Goal: Task Accomplishment & Management: Manage account settings

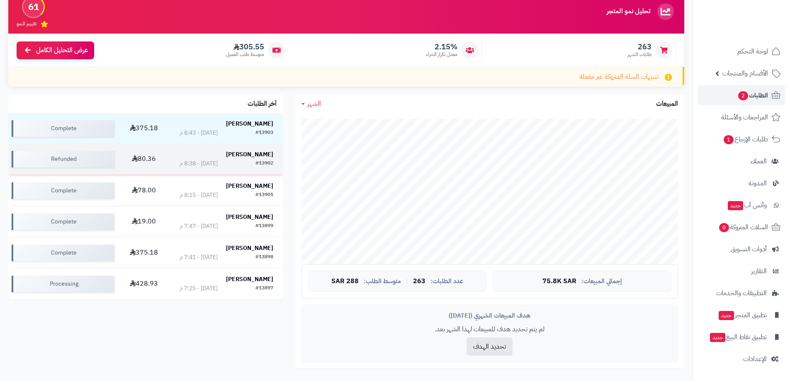
scroll to position [83, 0]
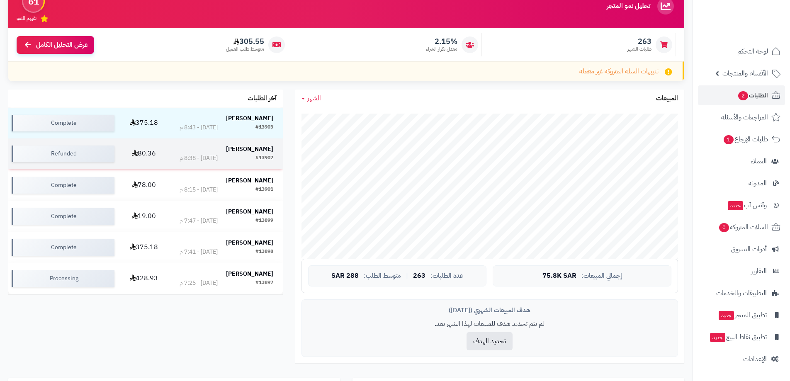
click at [261, 146] on strong "[PERSON_NAME]" at bounding box center [249, 149] width 47 height 9
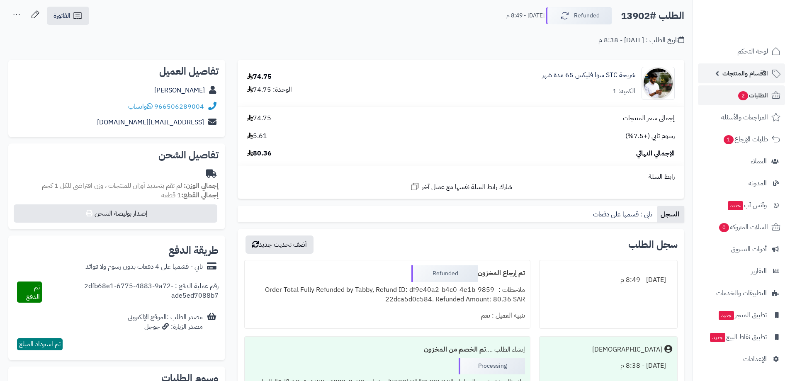
scroll to position [41, 0]
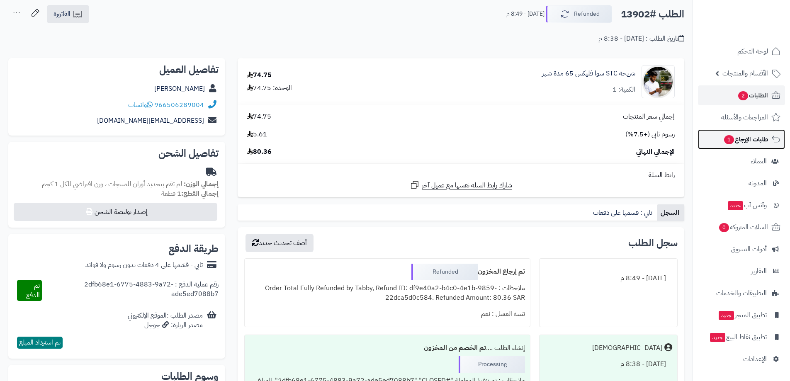
click at [757, 137] on span "طلبات الإرجاع 1" at bounding box center [745, 140] width 45 height 12
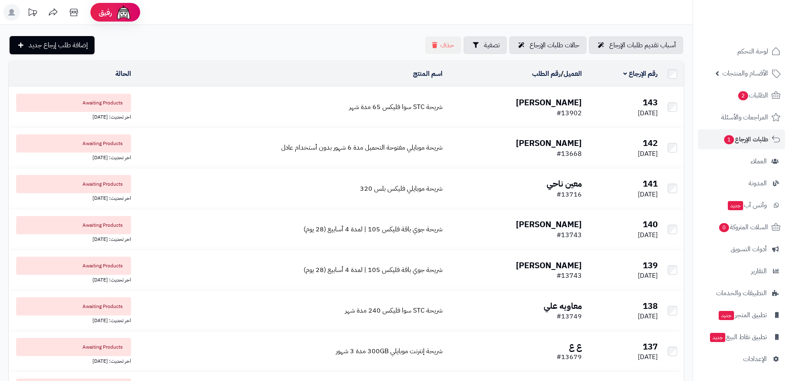
click at [562, 100] on b "حسام فقيرة" at bounding box center [549, 102] width 66 height 12
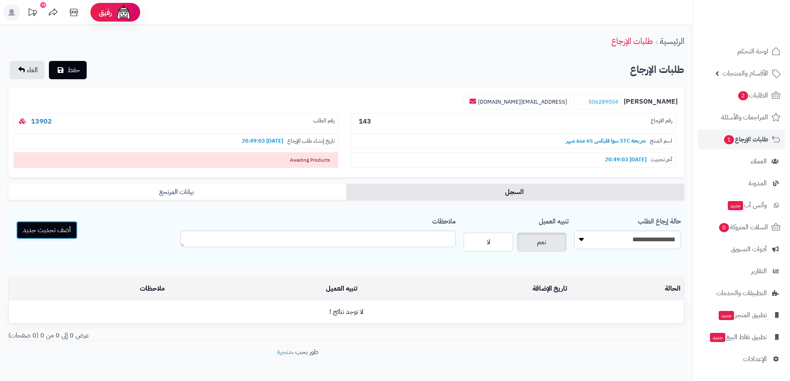
click at [63, 225] on button "أضف تحديث جديد" at bounding box center [46, 230] width 61 height 18
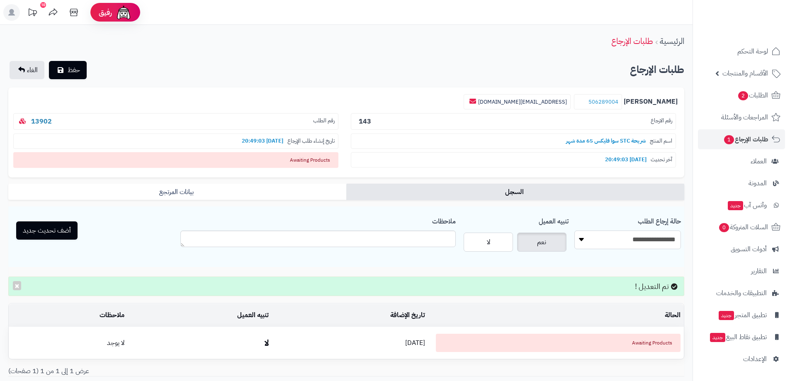
click at [619, 243] on select "**********" at bounding box center [627, 240] width 107 height 19
select select "*"
click at [574, 231] on select "**********" at bounding box center [627, 240] width 107 height 19
click at [56, 229] on button "أضف تحديث جديد" at bounding box center [46, 230] width 61 height 18
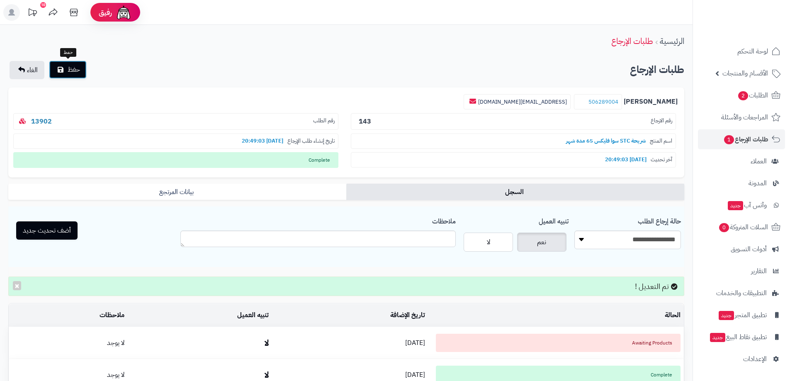
click at [80, 70] on span "حفظ" at bounding box center [74, 70] width 12 height 10
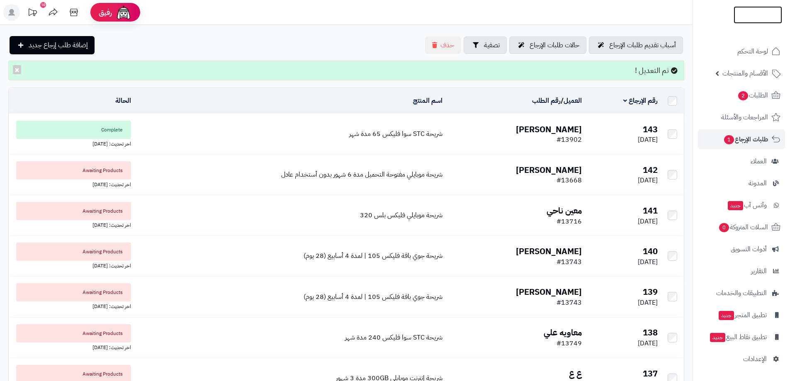
click at [760, 14] on img at bounding box center [758, 16] width 49 height 17
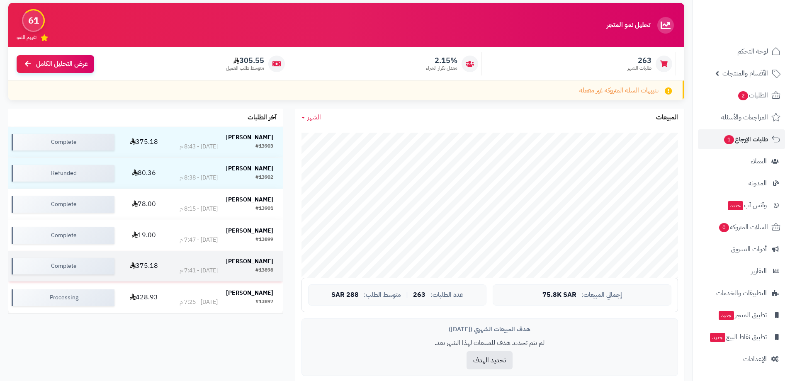
scroll to position [83, 0]
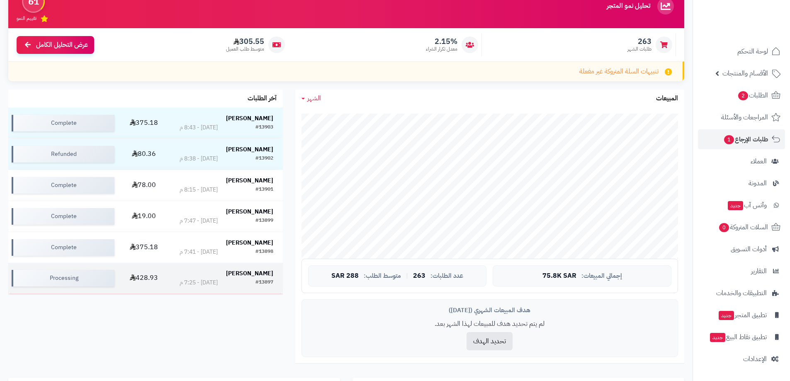
click at [246, 271] on strong "[PERSON_NAME]" at bounding box center [249, 273] width 47 height 9
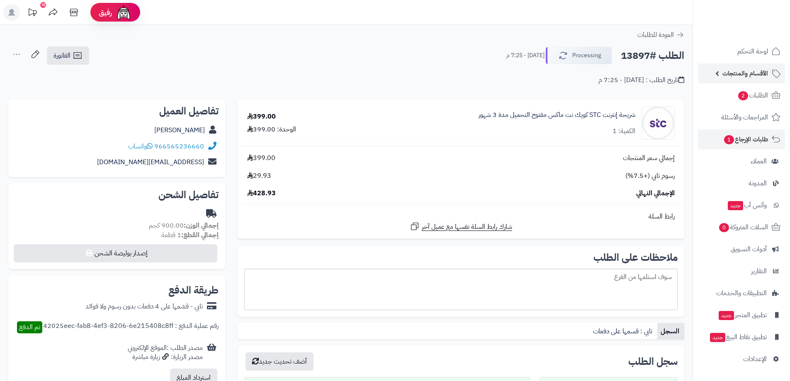
click at [736, 71] on span "الأقسام والمنتجات" at bounding box center [746, 74] width 46 height 12
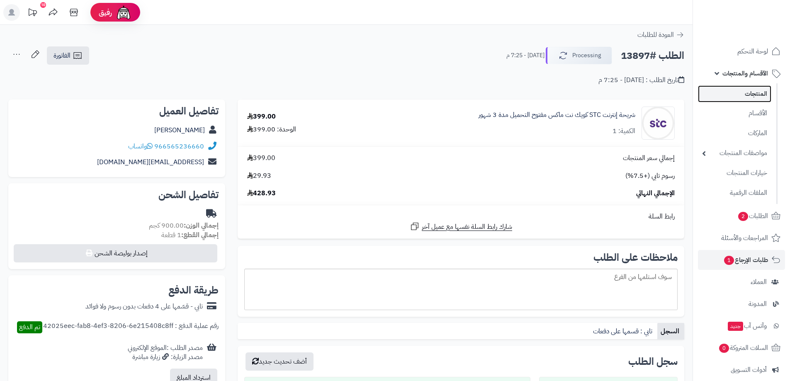
click at [747, 95] on link "المنتجات" at bounding box center [734, 93] width 73 height 17
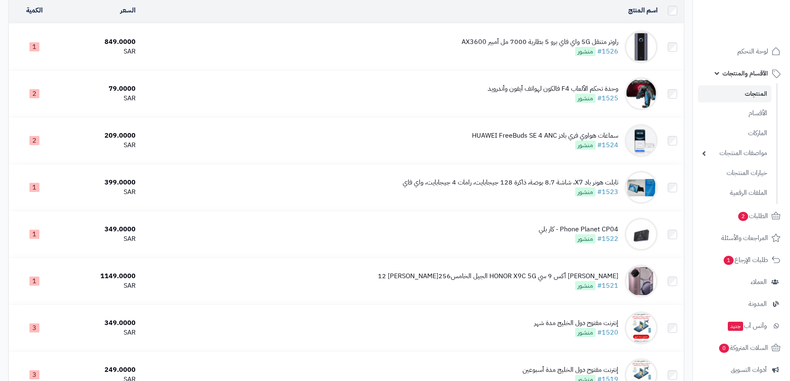
scroll to position [41, 0]
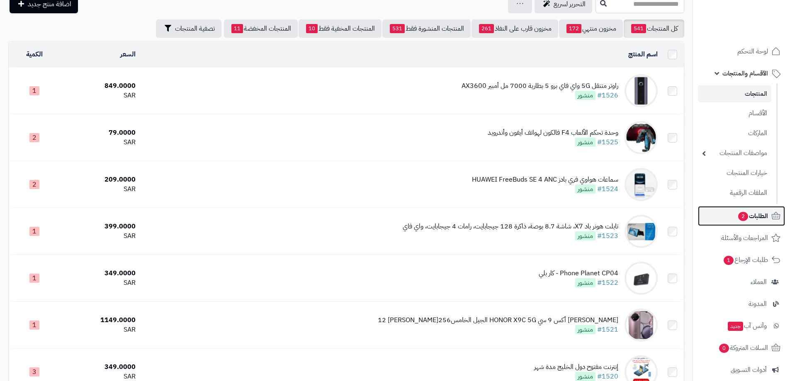
click at [753, 215] on span "الطلبات 2" at bounding box center [752, 216] width 31 height 12
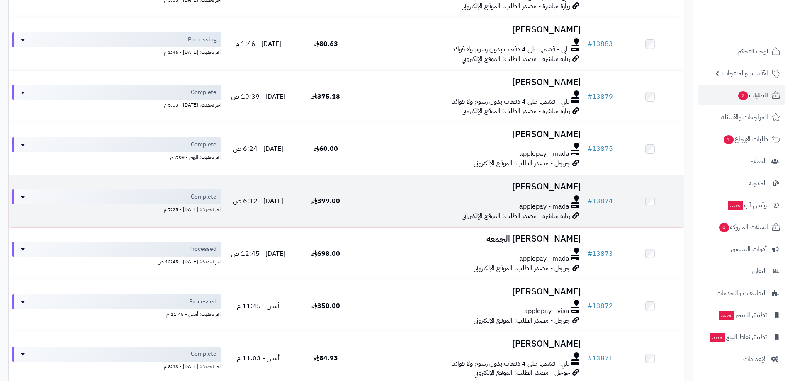
scroll to position [788, 0]
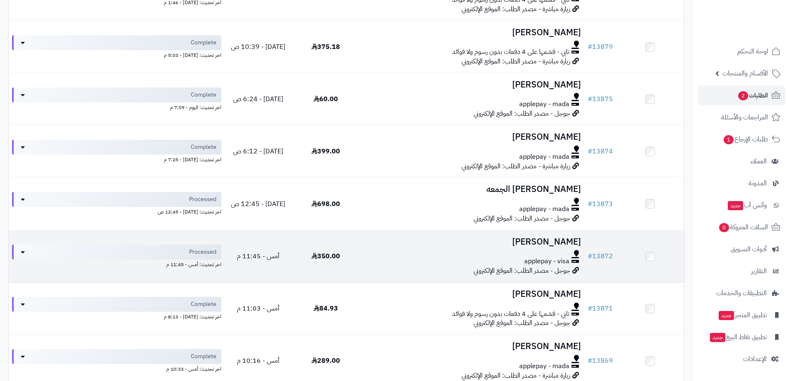
click at [555, 239] on h3 "[PERSON_NAME]" at bounding box center [472, 242] width 218 height 10
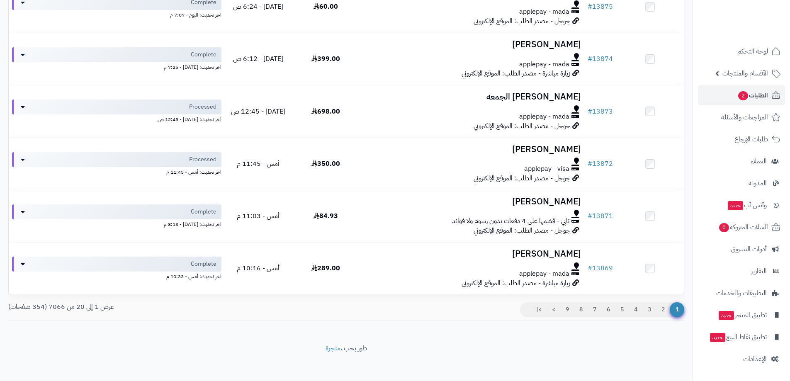
scroll to position [883, 0]
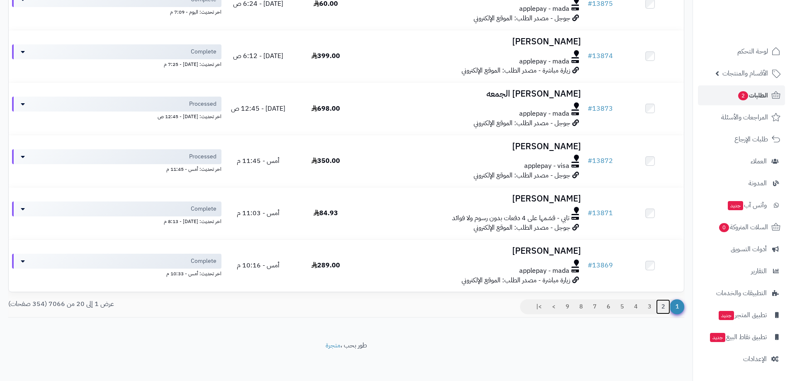
click at [660, 306] on link "2" at bounding box center [663, 306] width 14 height 15
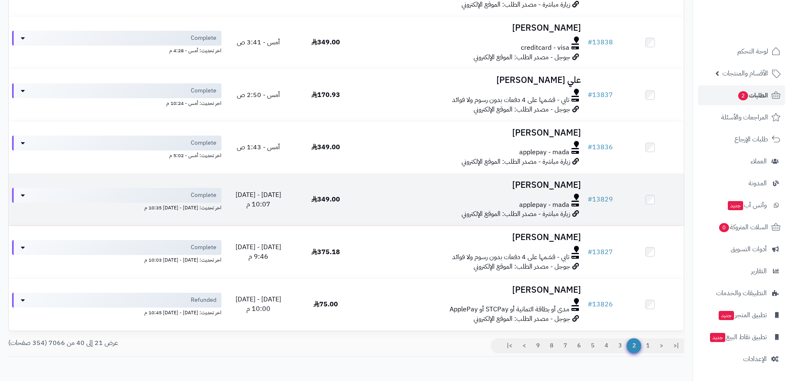
scroll to position [908, 0]
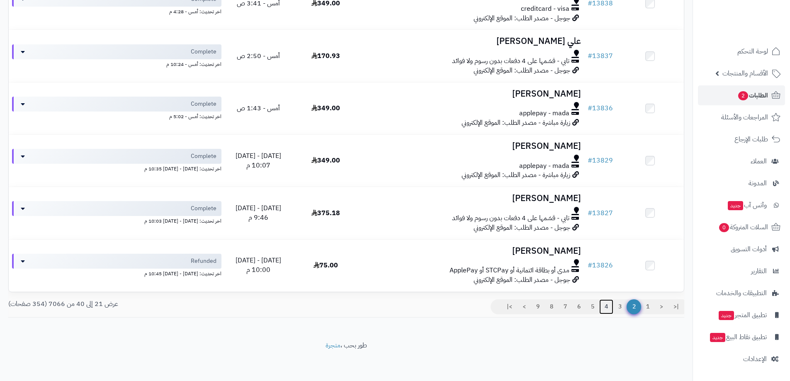
click at [608, 304] on link "4" at bounding box center [606, 306] width 14 height 15
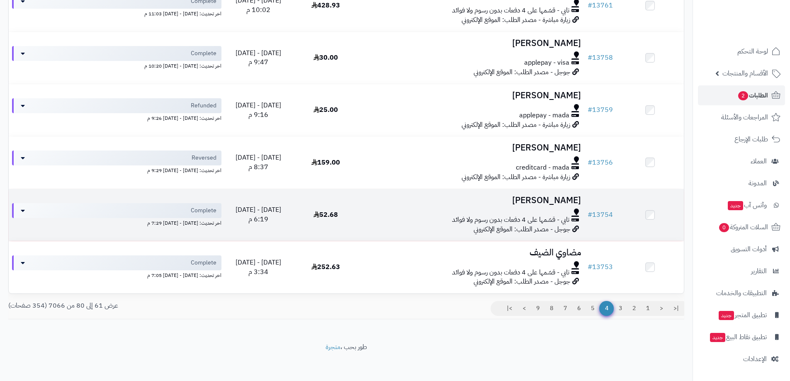
scroll to position [896, 0]
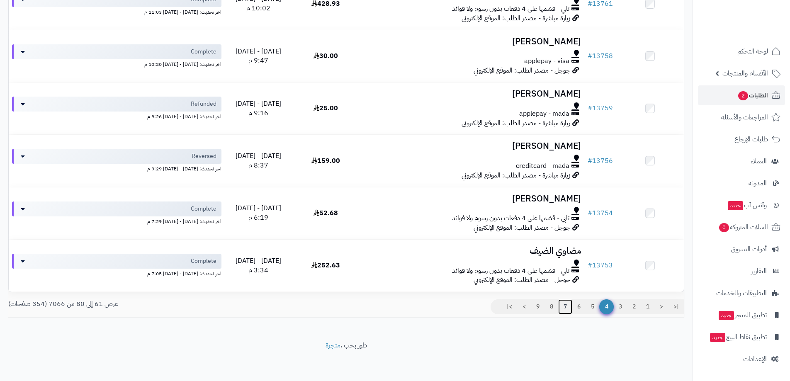
click at [566, 306] on link "7" at bounding box center [565, 306] width 14 height 15
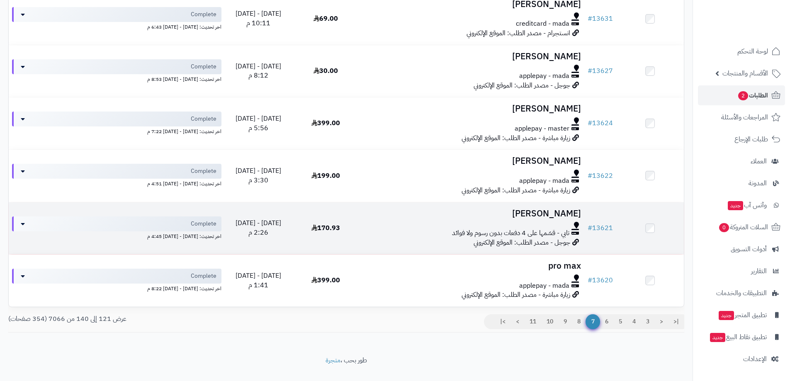
scroll to position [896, 0]
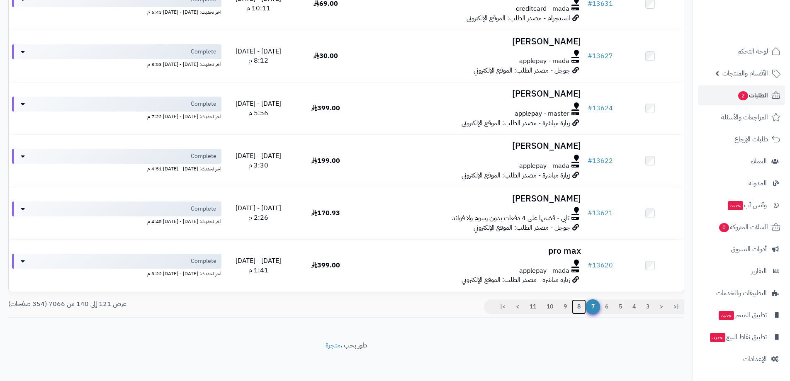
click at [577, 304] on link "8" at bounding box center [579, 306] width 14 height 15
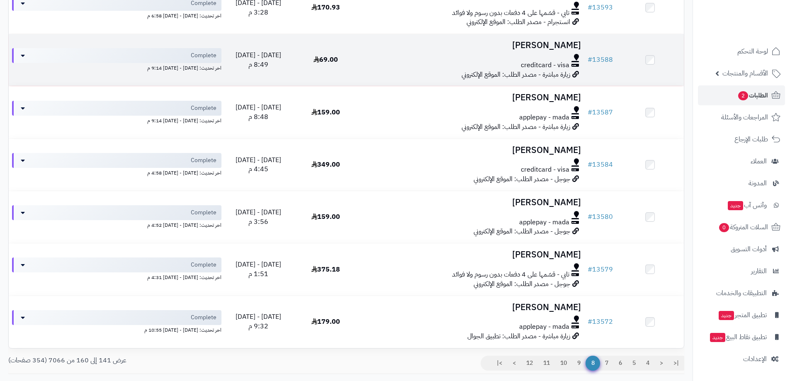
scroll to position [908, 0]
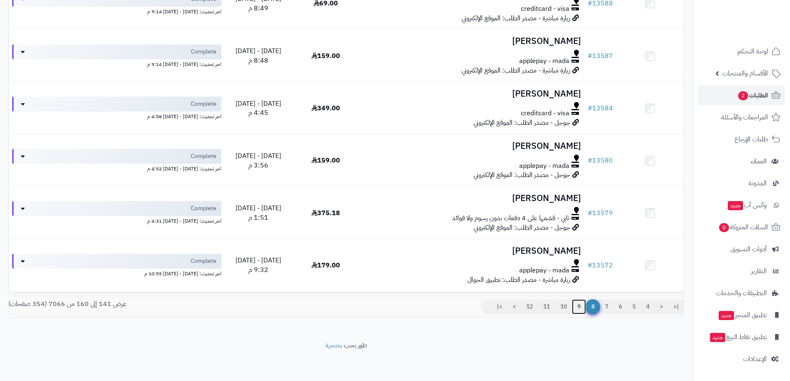
click at [579, 303] on link "9" at bounding box center [579, 306] width 14 height 15
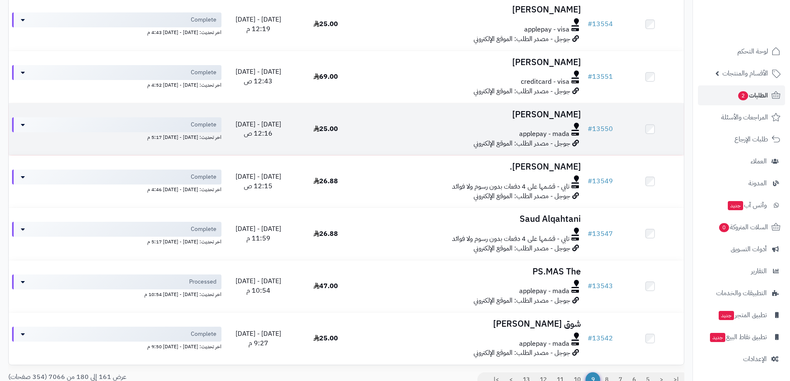
scroll to position [830, 0]
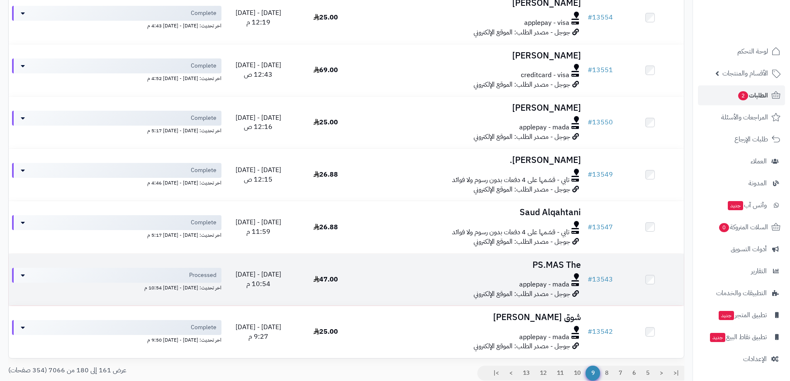
click at [557, 262] on h3 "PS.MAS The" at bounding box center [472, 265] width 218 height 10
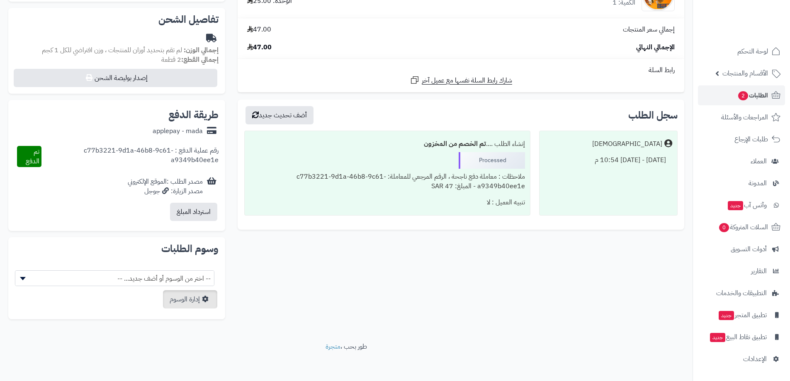
scroll to position [178, 0]
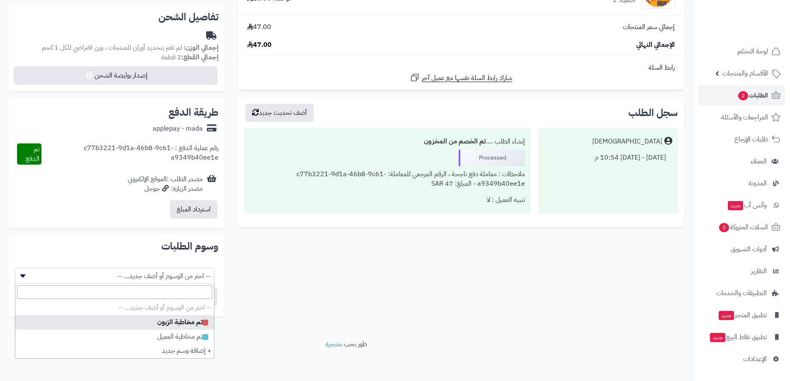
click at [168, 275] on span "-- اختر من الوسوم أو أضف جديد... --" at bounding box center [114, 276] width 199 height 16
click at [495, 258] on div "**********" at bounding box center [346, 123] width 689 height 402
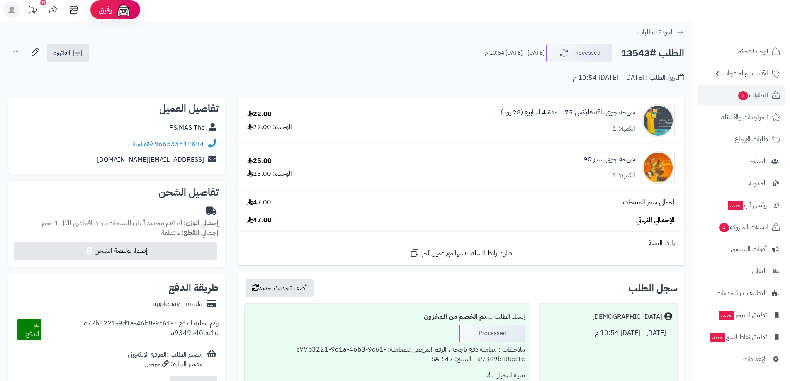
scroll to position [0, 0]
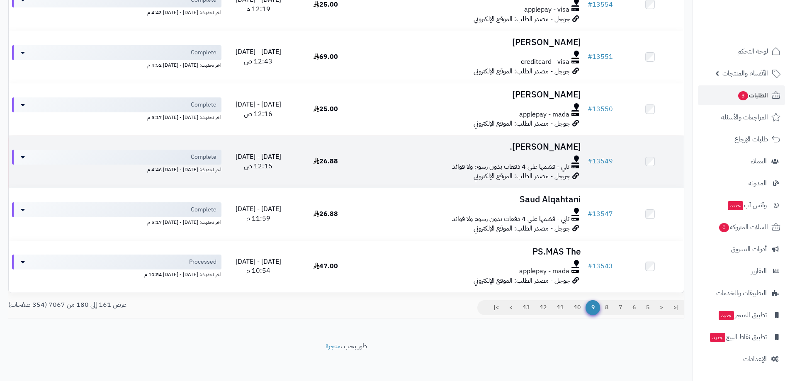
scroll to position [896, 0]
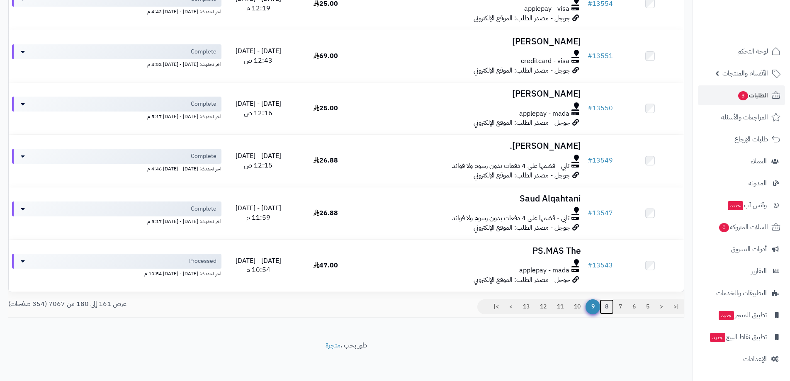
click at [607, 306] on link "8" at bounding box center [607, 306] width 14 height 15
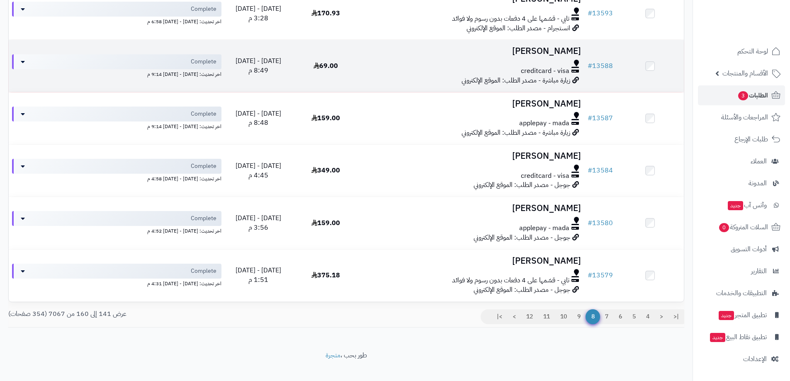
scroll to position [908, 0]
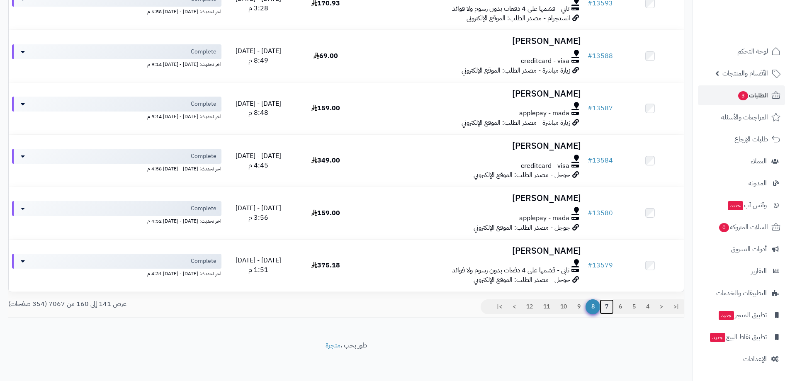
click at [606, 305] on link "7" at bounding box center [607, 306] width 14 height 15
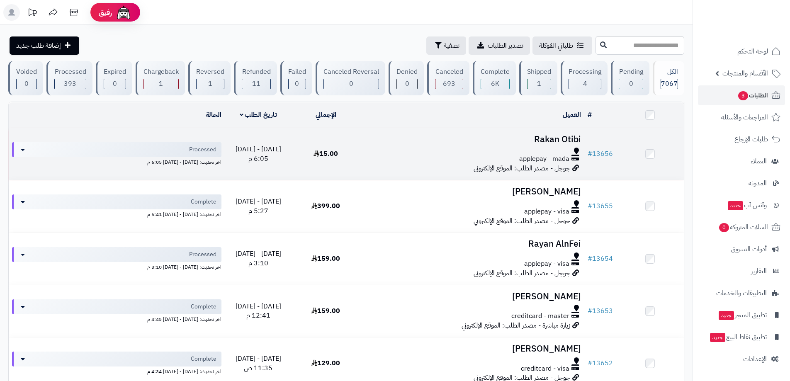
scroll to position [41, 0]
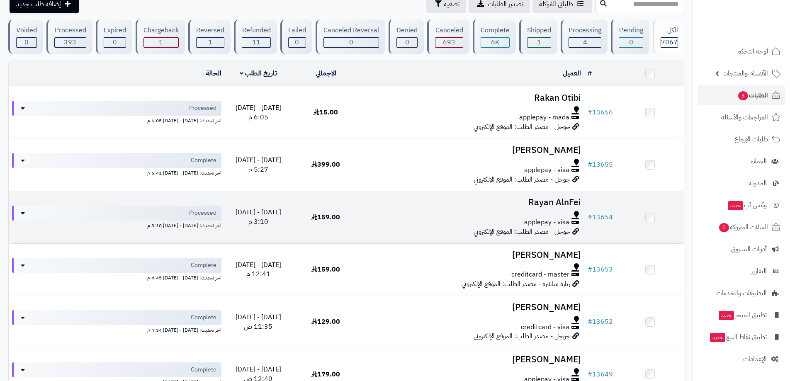
click at [557, 202] on h3 "Rayan AlnFei" at bounding box center [472, 203] width 218 height 10
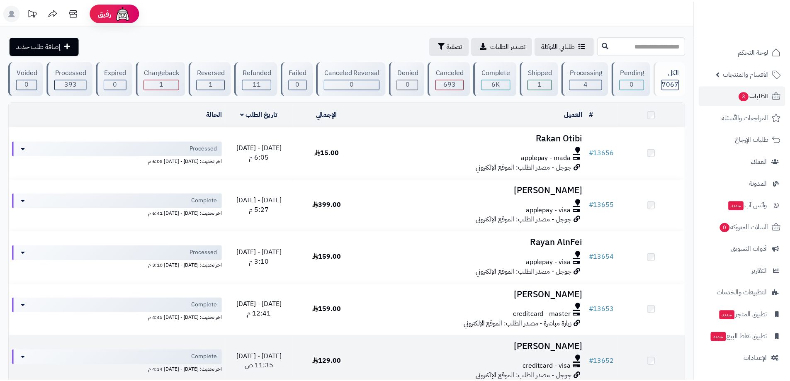
scroll to position [41, 0]
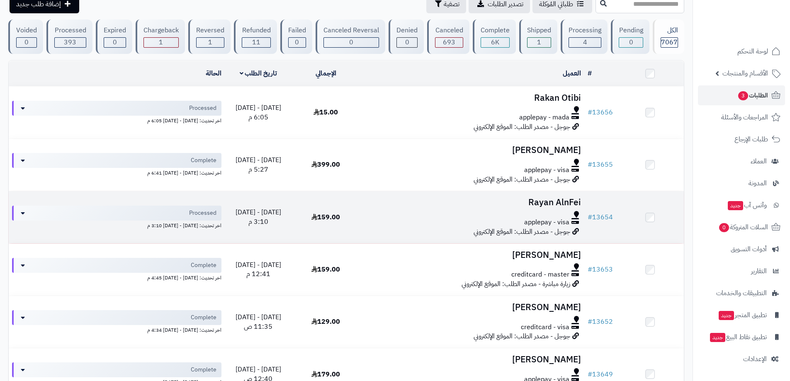
click at [564, 198] on h3 "Rayan AlnFei" at bounding box center [472, 203] width 218 height 10
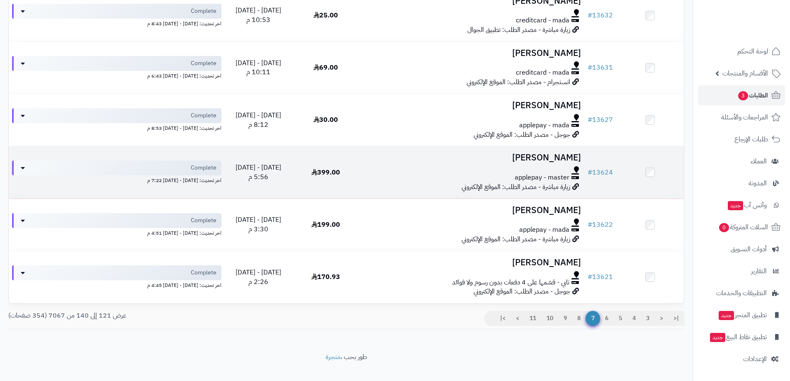
scroll to position [896, 0]
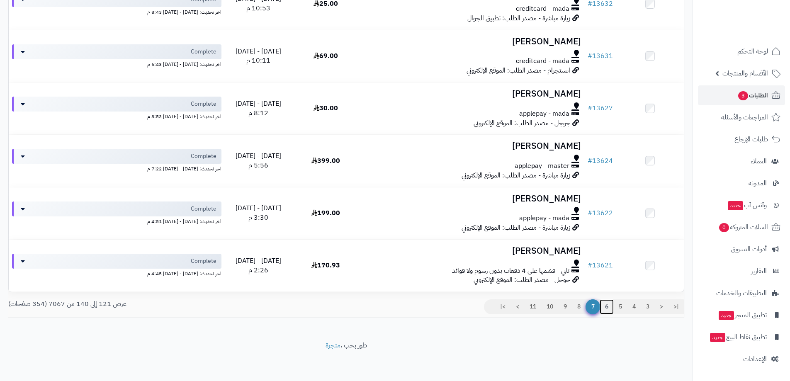
click at [608, 304] on link "6" at bounding box center [607, 306] width 14 height 15
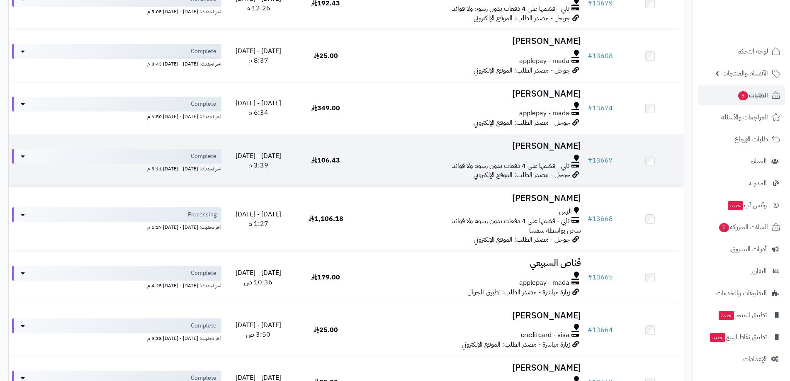
scroll to position [581, 0]
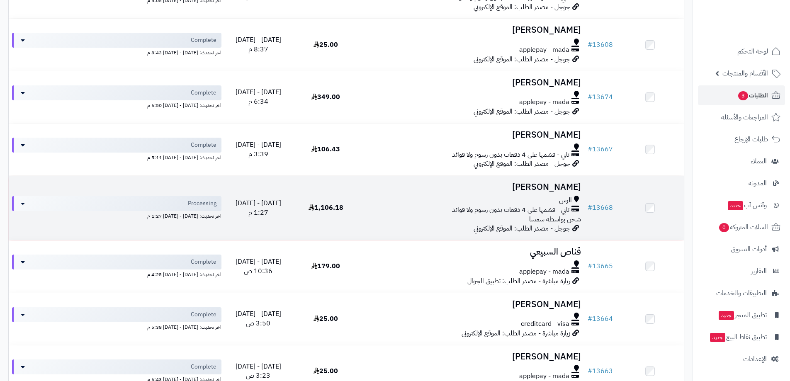
click at [552, 187] on h3 "[PERSON_NAME]" at bounding box center [472, 188] width 218 height 10
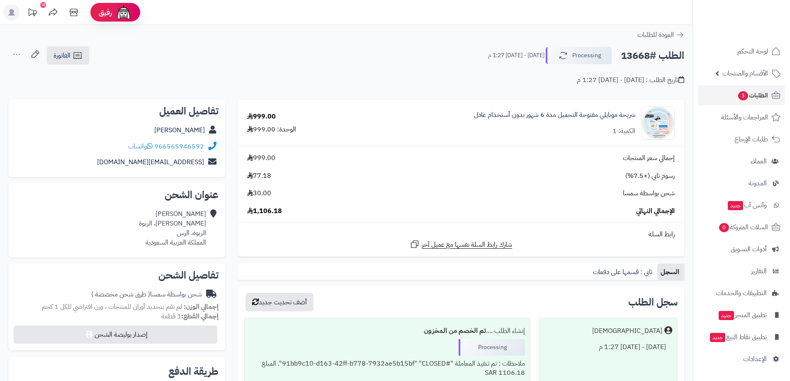
scroll to position [250, 0]
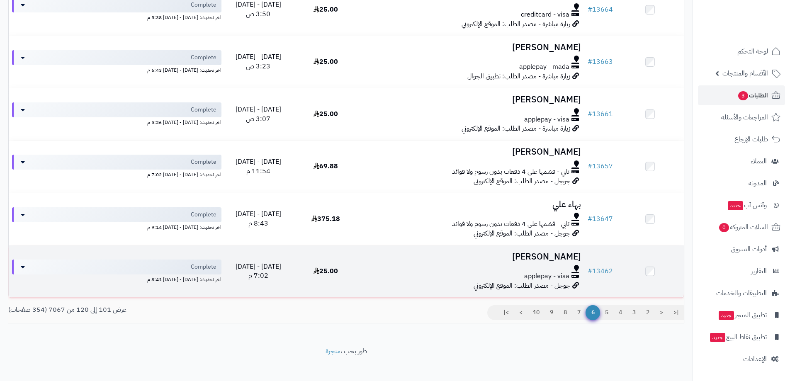
scroll to position [896, 0]
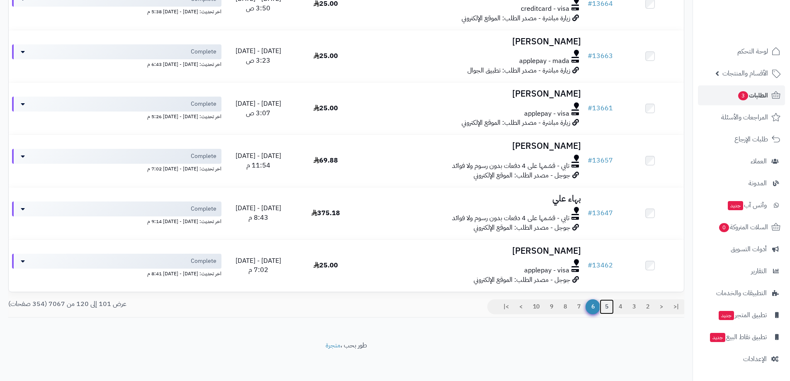
click at [607, 305] on link "5" at bounding box center [607, 306] width 14 height 15
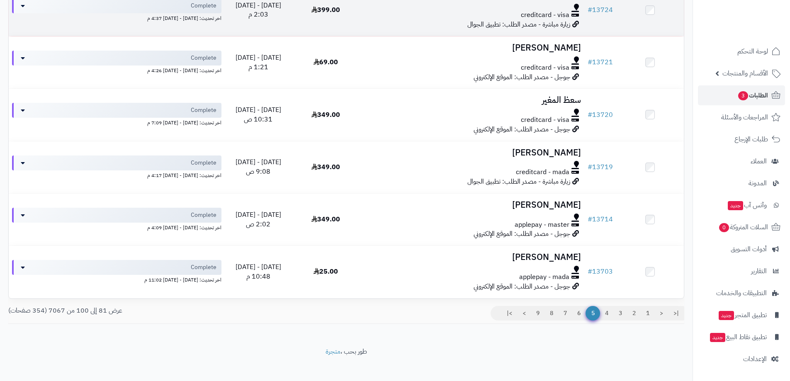
scroll to position [883, 0]
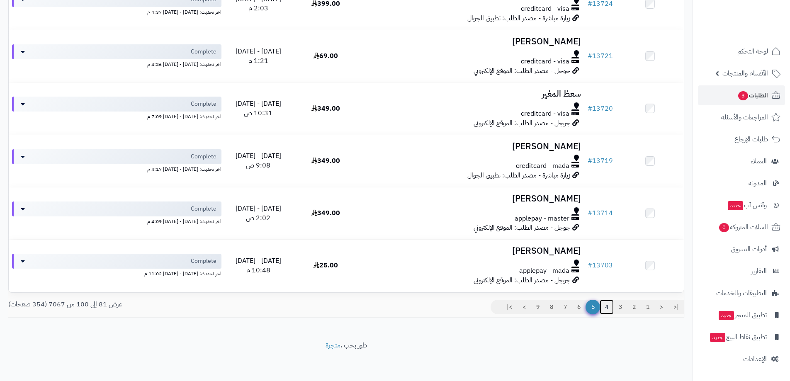
click at [609, 307] on link "4" at bounding box center [607, 307] width 14 height 15
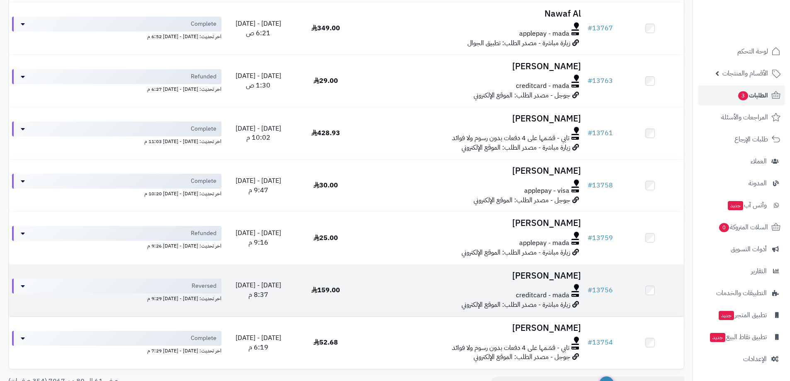
scroll to position [896, 0]
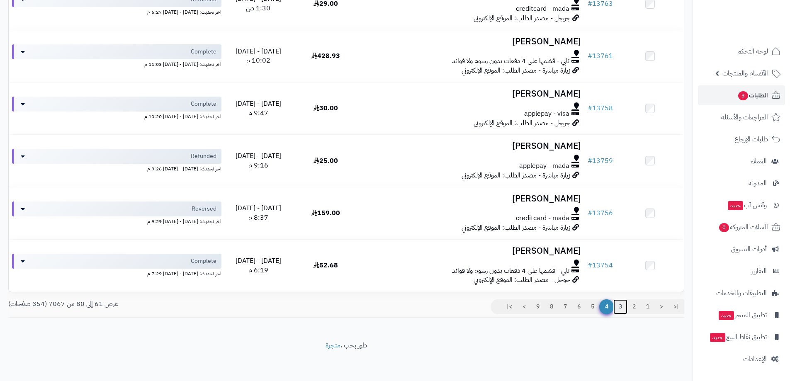
click at [621, 304] on link "3" at bounding box center [620, 306] width 14 height 15
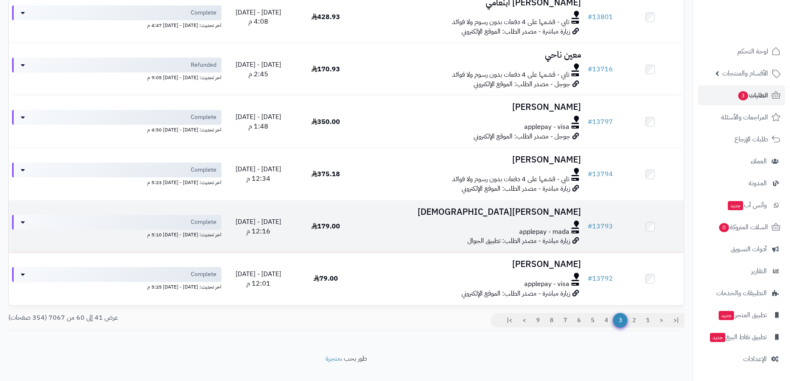
scroll to position [871, 0]
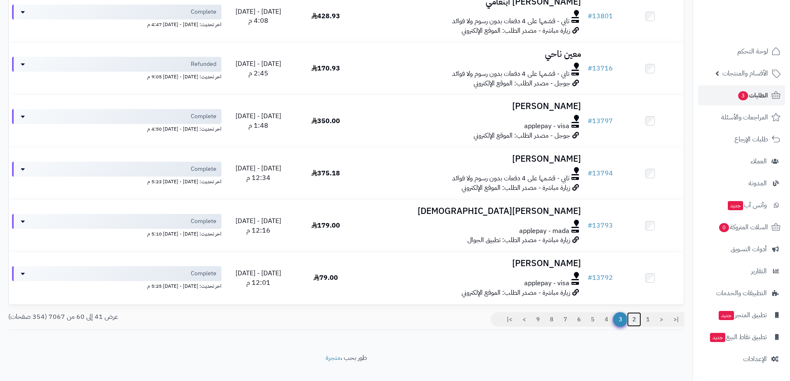
click at [631, 316] on link "2" at bounding box center [634, 319] width 14 height 15
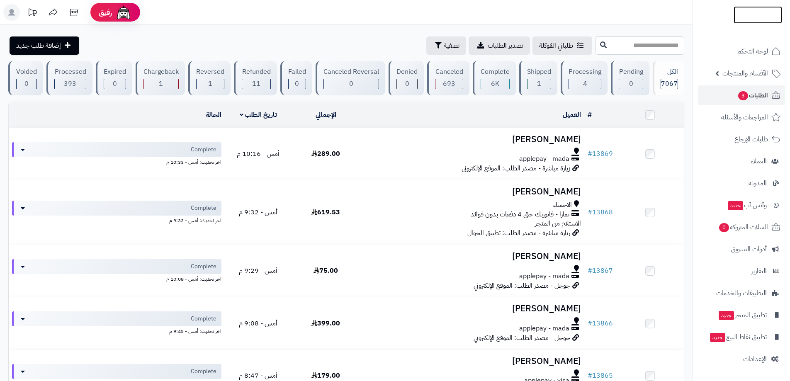
click at [753, 19] on img at bounding box center [758, 24] width 49 height 17
click at [760, 139] on span "طلبات الإرجاع" at bounding box center [751, 140] width 33 height 12
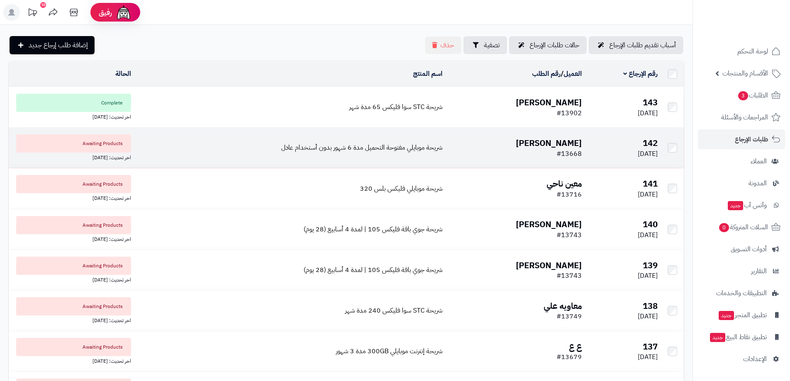
click at [558, 141] on b "[PERSON_NAME]" at bounding box center [549, 143] width 66 height 12
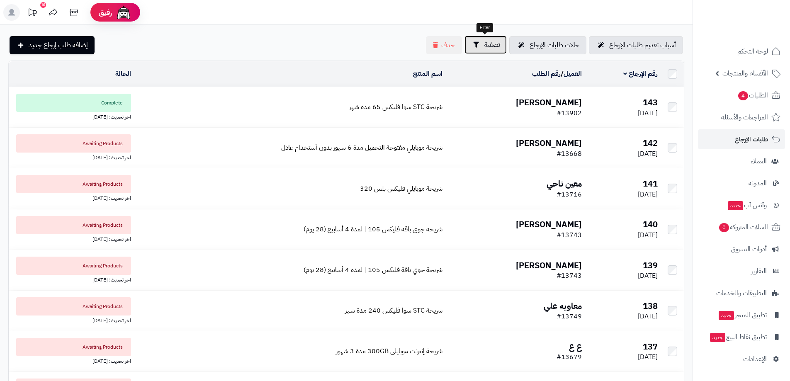
click at [489, 42] on span "تصفية" at bounding box center [492, 45] width 16 height 10
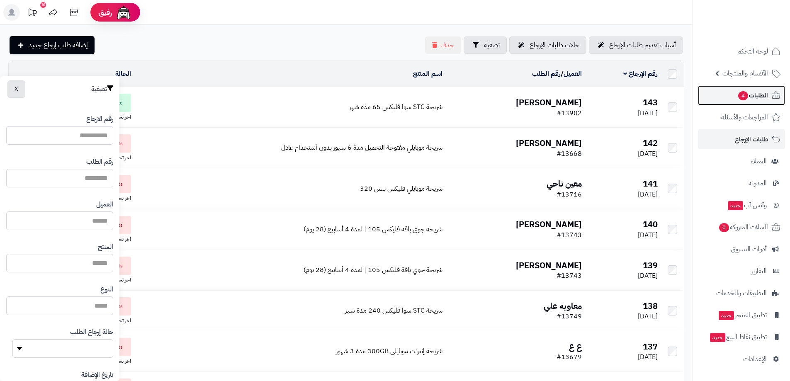
click at [759, 94] on span "الطلبات 4" at bounding box center [752, 96] width 31 height 12
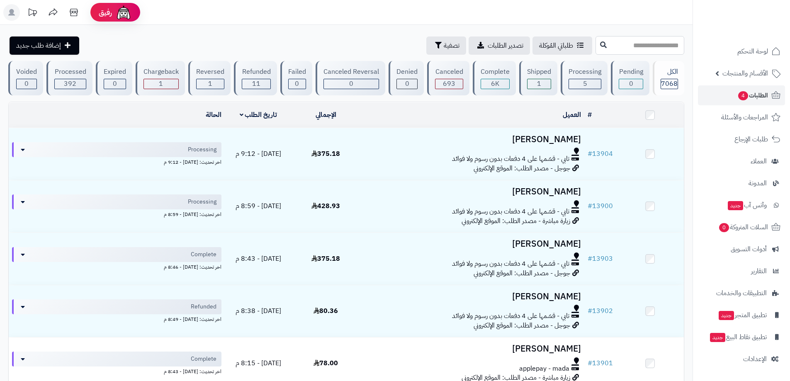
click at [660, 49] on input "text" at bounding box center [640, 45] width 89 height 19
type input "*****"
click at [600, 46] on icon at bounding box center [603, 44] width 7 height 7
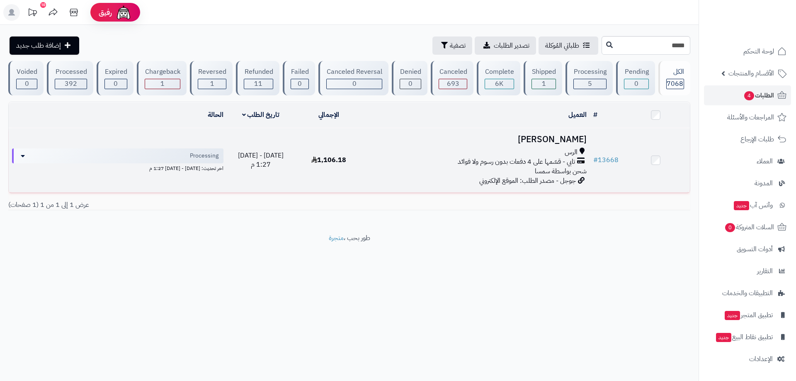
click at [552, 139] on h3 "[PERSON_NAME]" at bounding box center [477, 140] width 220 height 10
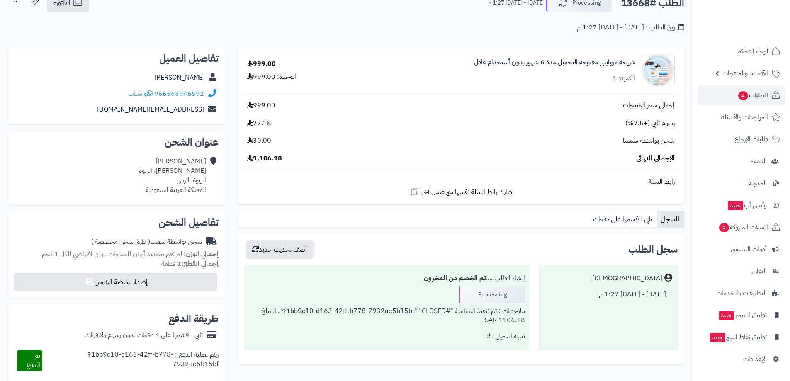
scroll to position [41, 0]
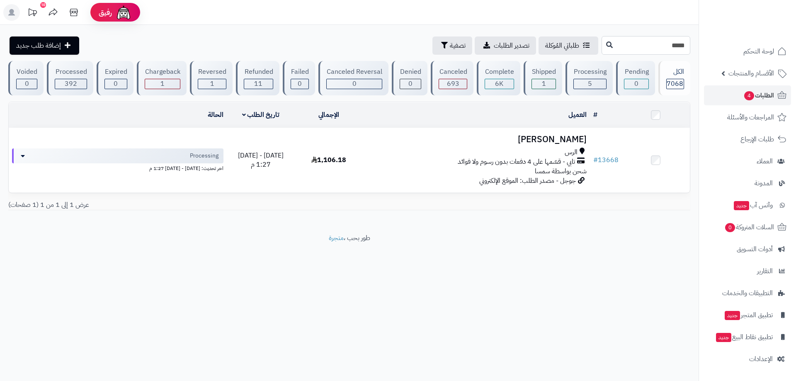
click at [650, 43] on input "*****" at bounding box center [646, 45] width 89 height 19
type input "*****"
click at [604, 44] on button at bounding box center [610, 45] width 12 height 16
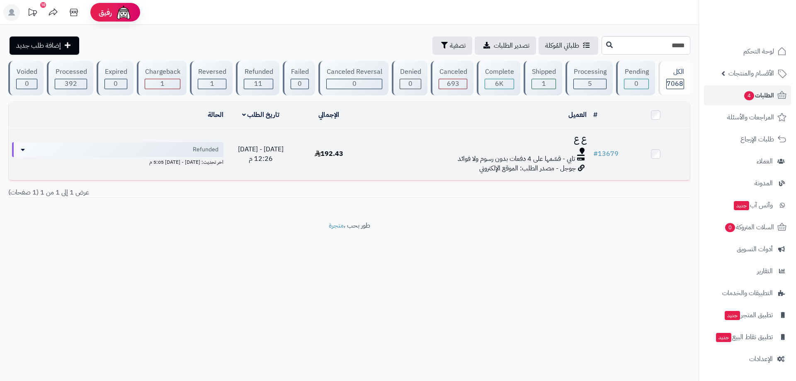
click at [554, 154] on span "تابي - قسّمها على 4 دفعات بدون رسوم ولا فوائد" at bounding box center [516, 159] width 117 height 10
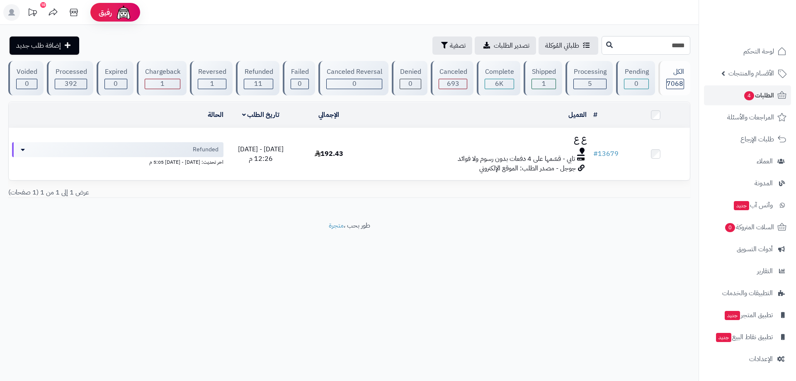
click at [646, 46] on input "*****" at bounding box center [646, 45] width 89 height 19
type input "*****"
click at [604, 40] on button at bounding box center [610, 45] width 12 height 16
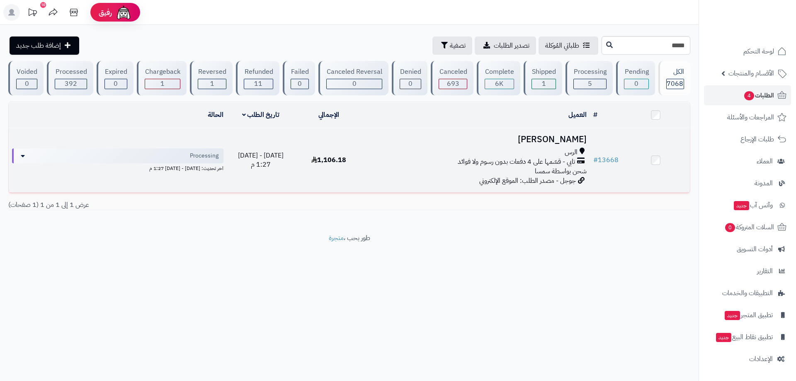
click at [547, 139] on h3 "[PERSON_NAME]" at bounding box center [477, 140] width 220 height 10
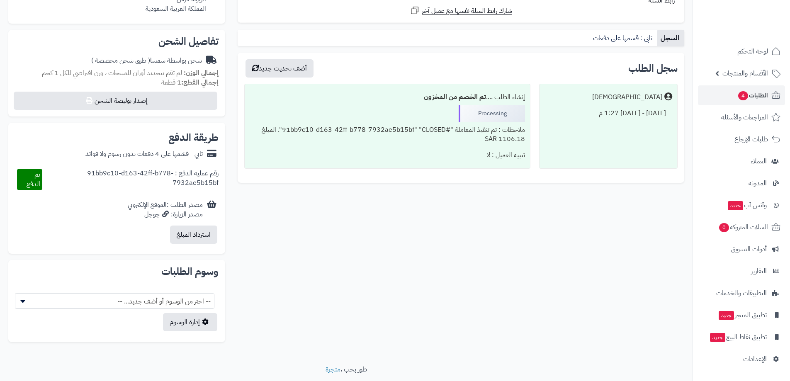
scroll to position [249, 0]
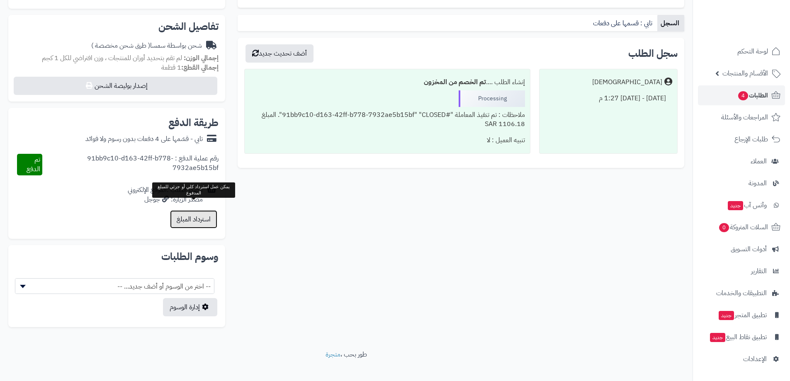
click at [207, 212] on button "استرداد المبلغ" at bounding box center [193, 219] width 47 height 18
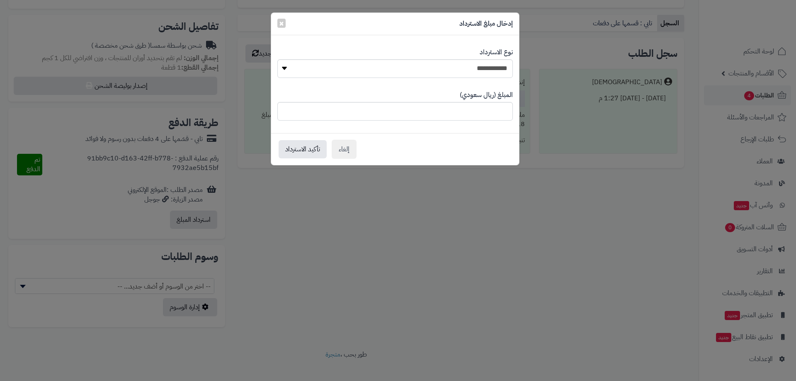
click at [275, 24] on div "إدخال مبلغ الاسترداد ×" at bounding box center [395, 24] width 248 height 22
click at [279, 20] on span "×" at bounding box center [281, 23] width 5 height 12
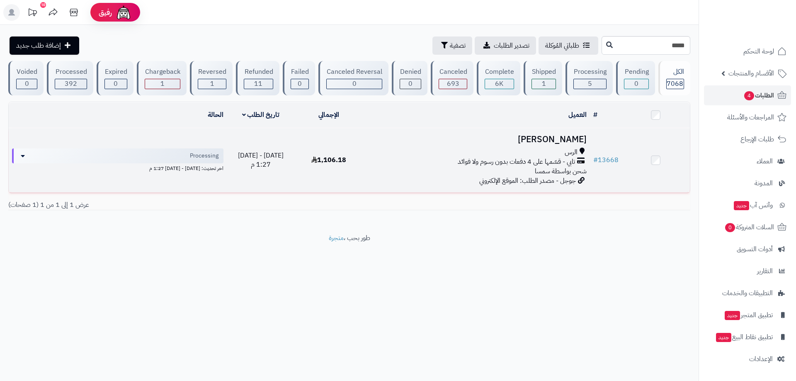
click at [537, 159] on span "تابي - قسّمها على 4 دفعات بدون رسوم ولا فوائد" at bounding box center [516, 162] width 117 height 10
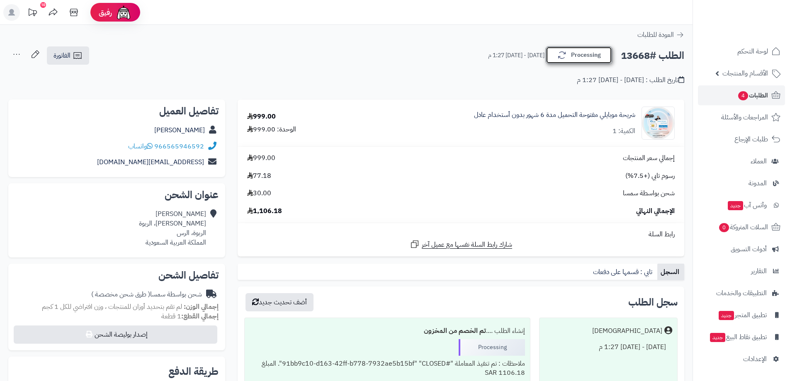
click at [579, 52] on button "Processing" at bounding box center [579, 54] width 66 height 17
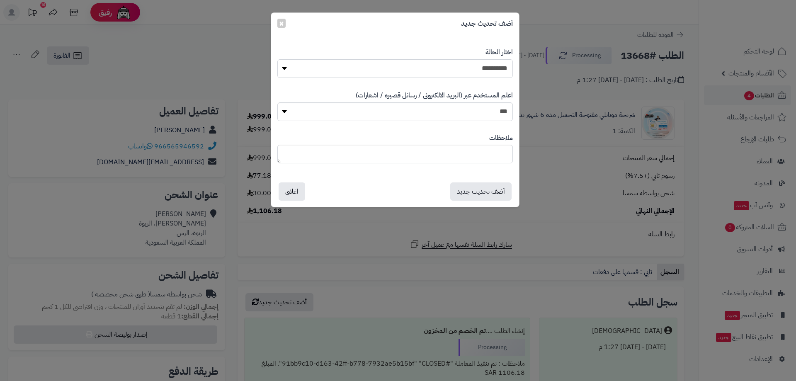
click at [489, 72] on select "**********" at bounding box center [395, 68] width 236 height 19
click at [592, 19] on div "**********" at bounding box center [398, 190] width 796 height 381
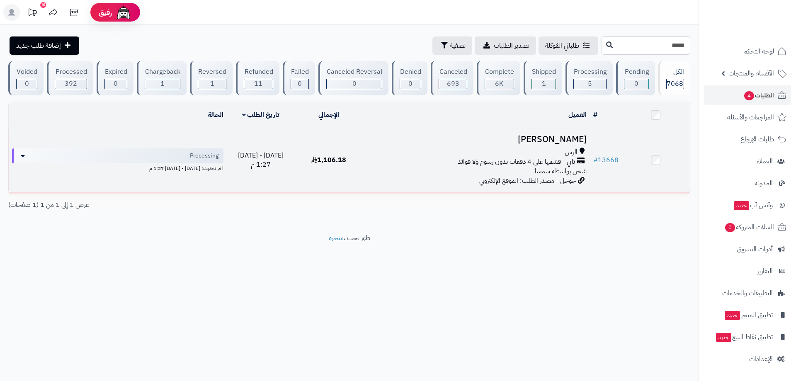
click at [565, 136] on h3 "[PERSON_NAME]" at bounding box center [477, 140] width 220 height 10
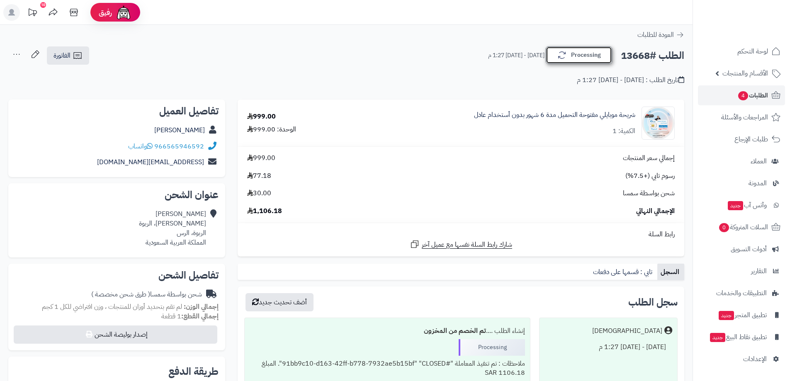
click at [589, 51] on button "Processing" at bounding box center [579, 54] width 66 height 17
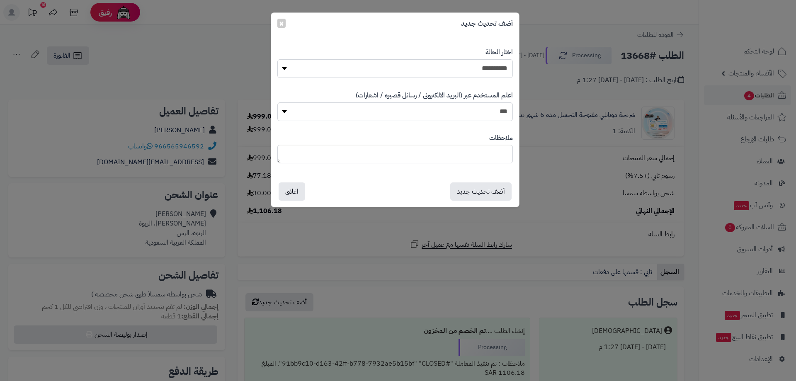
click at [478, 62] on select "**********" at bounding box center [395, 68] width 236 height 19
click at [277, 59] on select "**********" at bounding box center [395, 68] width 236 height 19
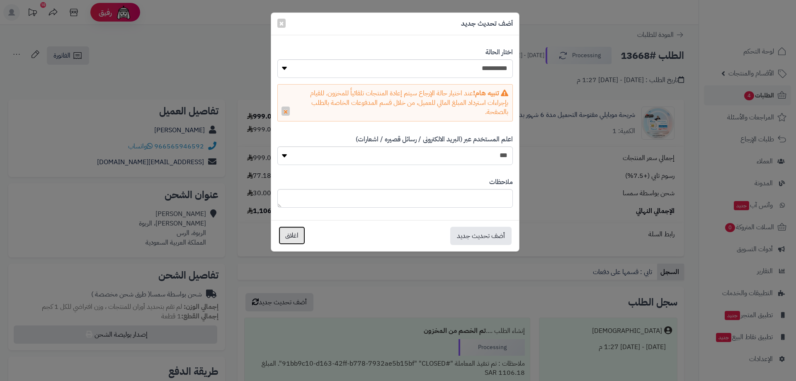
click at [295, 238] on button "اغلاق" at bounding box center [292, 235] width 27 height 18
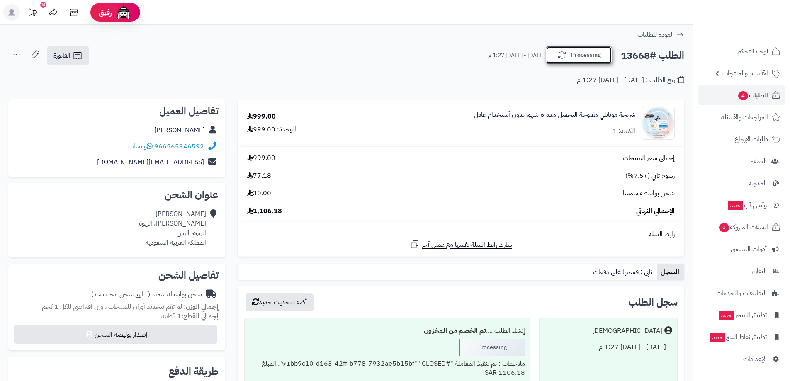
click at [598, 58] on button "Processing" at bounding box center [579, 54] width 66 height 17
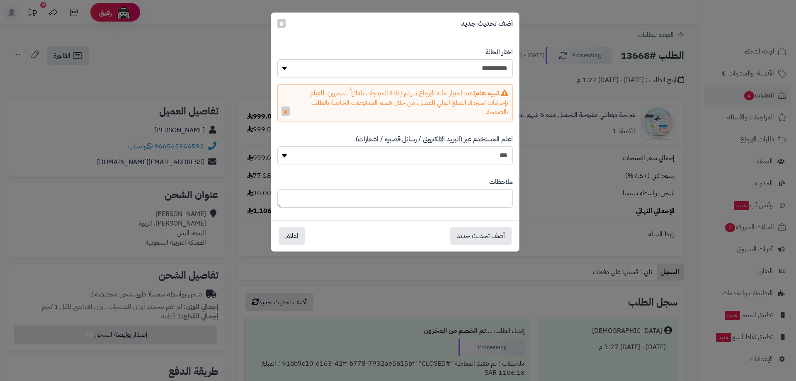
click at [473, 146] on div "اعلم المستخدم عبر (البريد الالكترونى / رسائل قصيره / اشعارات) *** **" at bounding box center [395, 150] width 236 height 43
click at [477, 149] on select "*** **" at bounding box center [395, 155] width 236 height 19
click at [486, 67] on select "**********" at bounding box center [395, 68] width 236 height 19
select select "**"
click at [277, 59] on select "**********" at bounding box center [395, 68] width 236 height 19
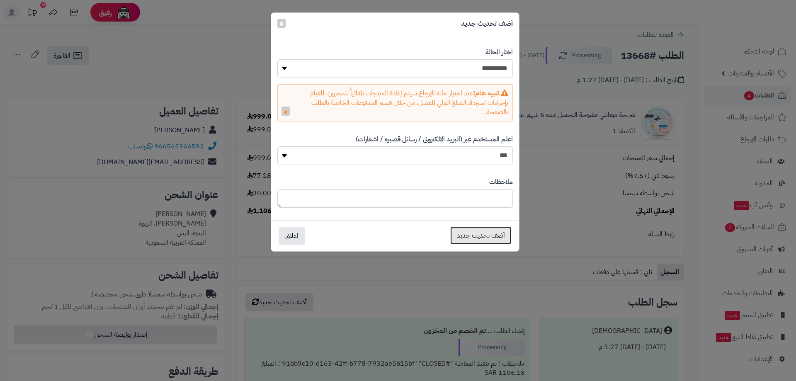
click at [481, 239] on button "أضف تحديث جديد" at bounding box center [480, 235] width 61 height 18
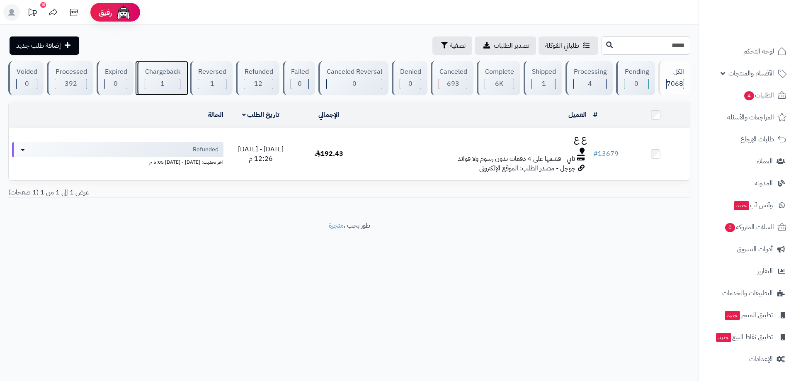
click at [168, 80] on div "1" at bounding box center [162, 84] width 35 height 10
click at [213, 71] on div "Reversed" at bounding box center [212, 72] width 29 height 10
click at [597, 75] on div "Processing" at bounding box center [590, 72] width 33 height 10
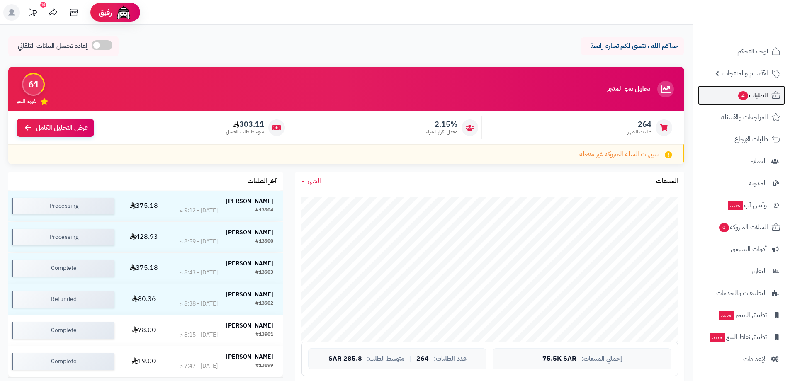
click at [754, 93] on span "الطلبات 4" at bounding box center [752, 96] width 31 height 12
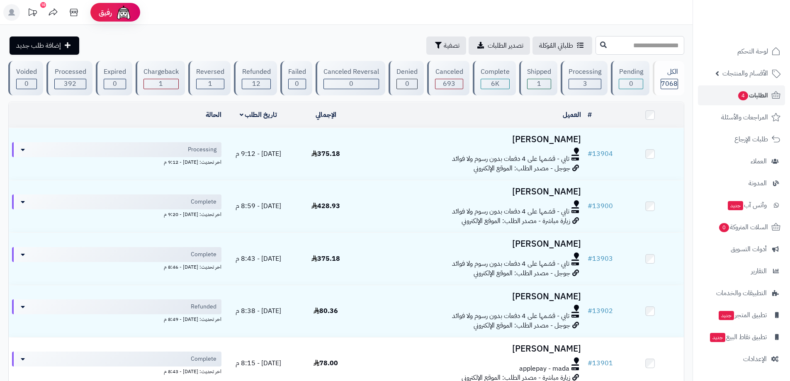
click at [647, 53] on input "text" at bounding box center [640, 45] width 89 height 19
type input "*****"
click at [597, 39] on button at bounding box center [603, 45] width 12 height 16
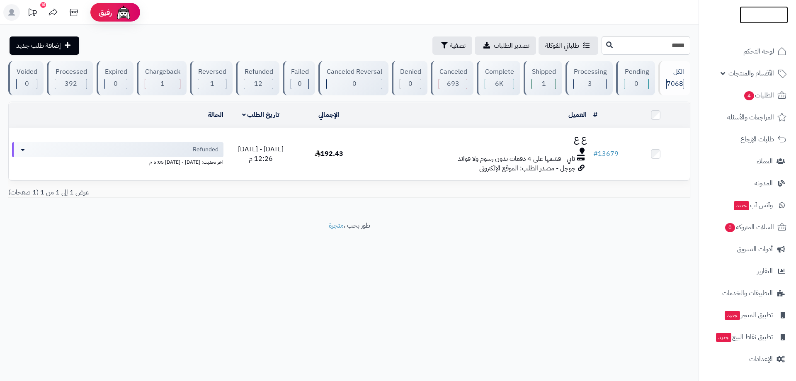
click at [757, 12] on img at bounding box center [764, 18] width 49 height 17
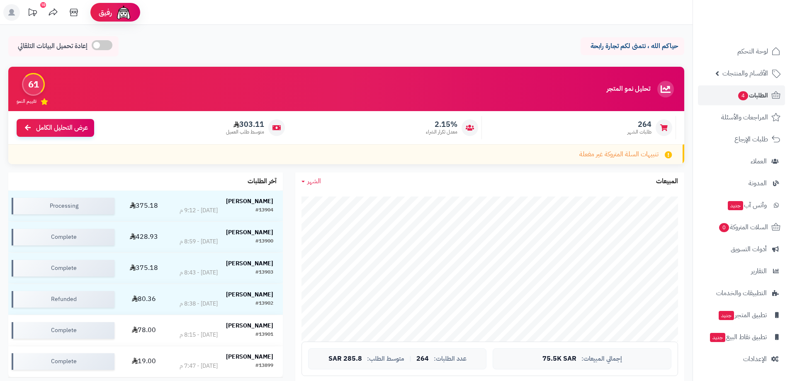
click at [309, 52] on div "حياكم الله ، نتمنى لكم تجارة رابحة إعادة تحميل البيانات التلقائي" at bounding box center [346, 48] width 676 height 24
